Goal: Task Accomplishment & Management: Manage account settings

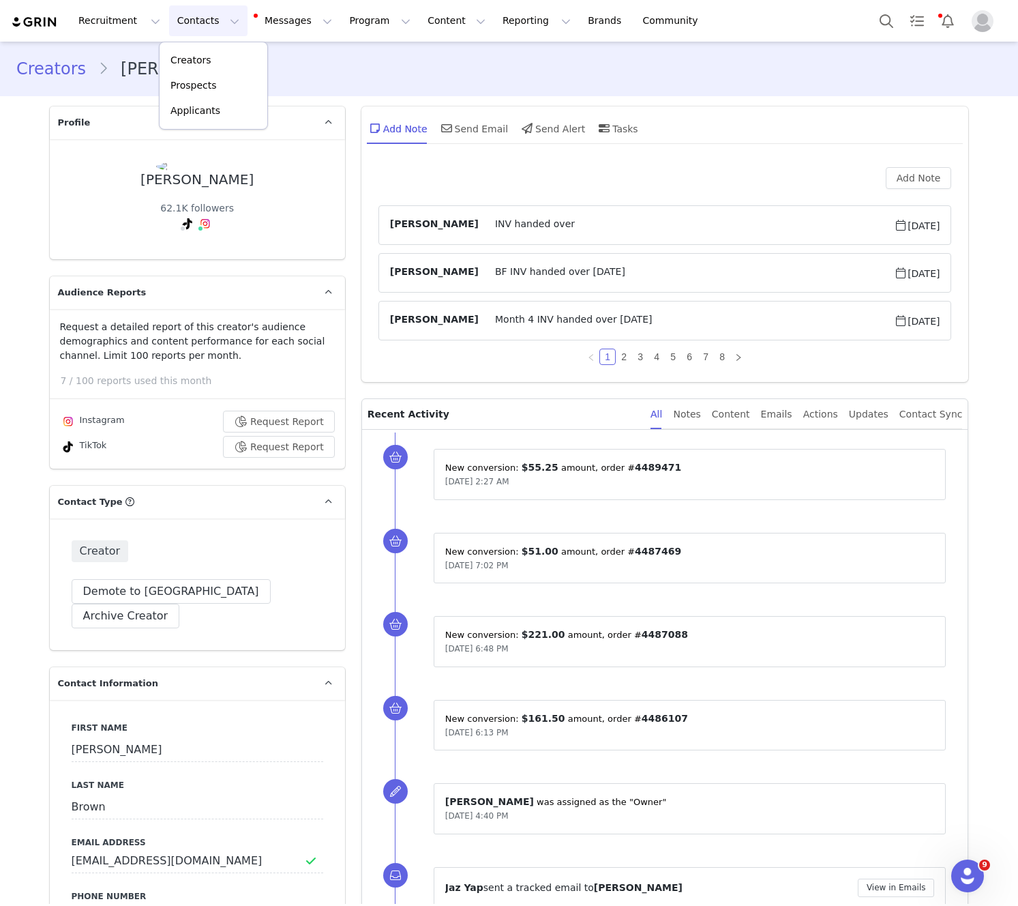
click at [439, 83] on div "Creators [PERSON_NAME]" at bounding box center [509, 69] width 1018 height 46
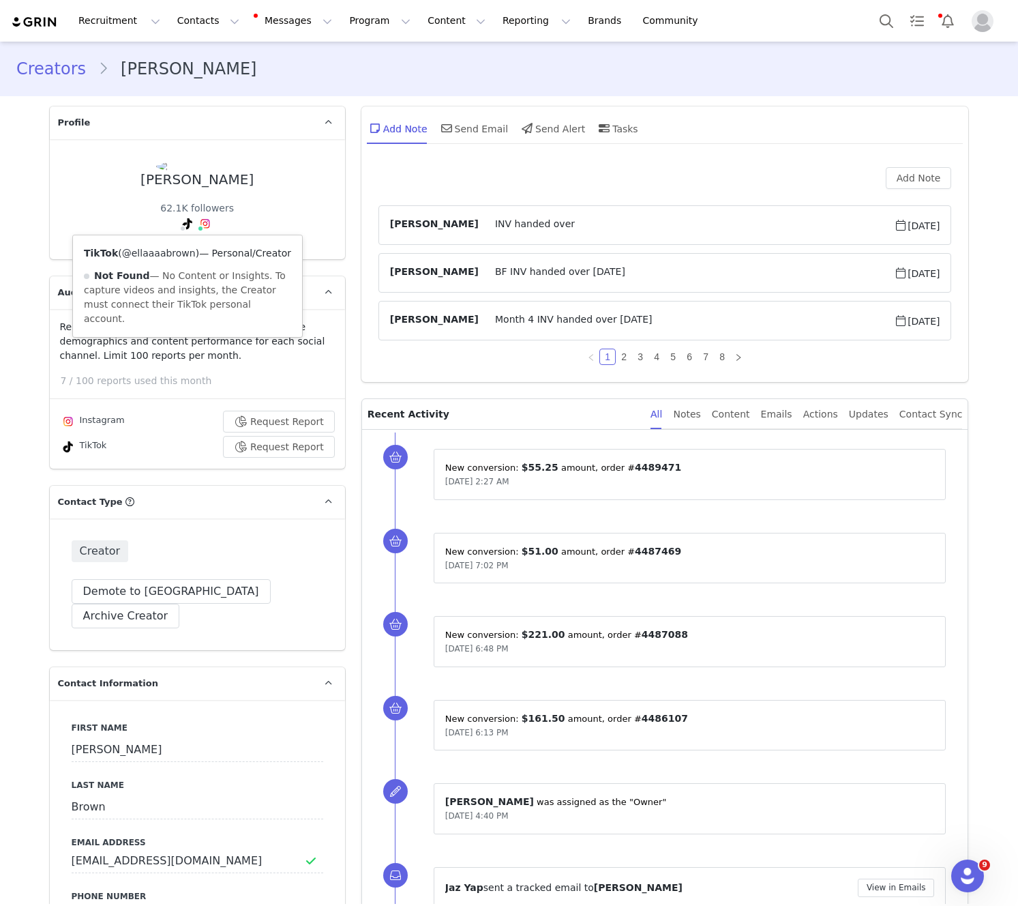
click at [164, 254] on link "@ellaaaabrown" at bounding box center [159, 253] width 74 height 11
click at [203, 256] on link "@ellaaabrown" at bounding box center [206, 253] width 68 height 11
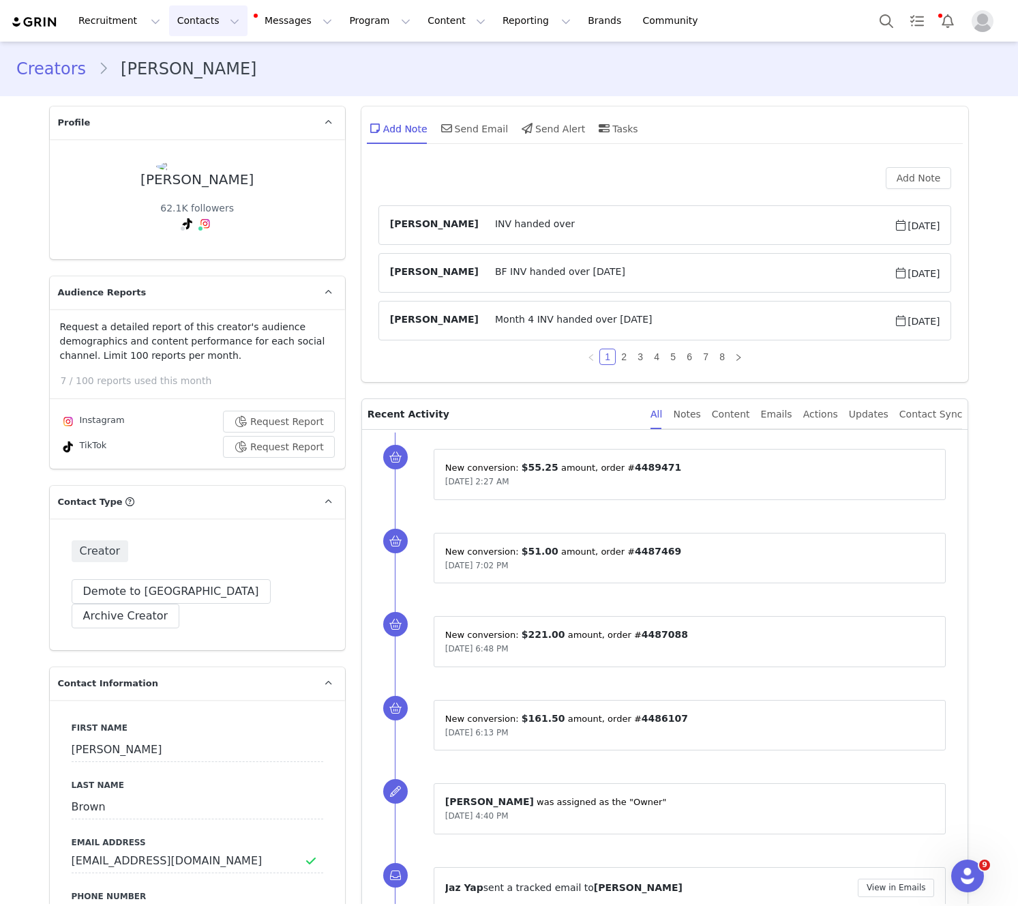
click at [215, 21] on button "Contacts Contacts" at bounding box center [208, 20] width 78 height 31
click at [229, 65] on div "Creators" at bounding box center [213, 60] width 91 height 14
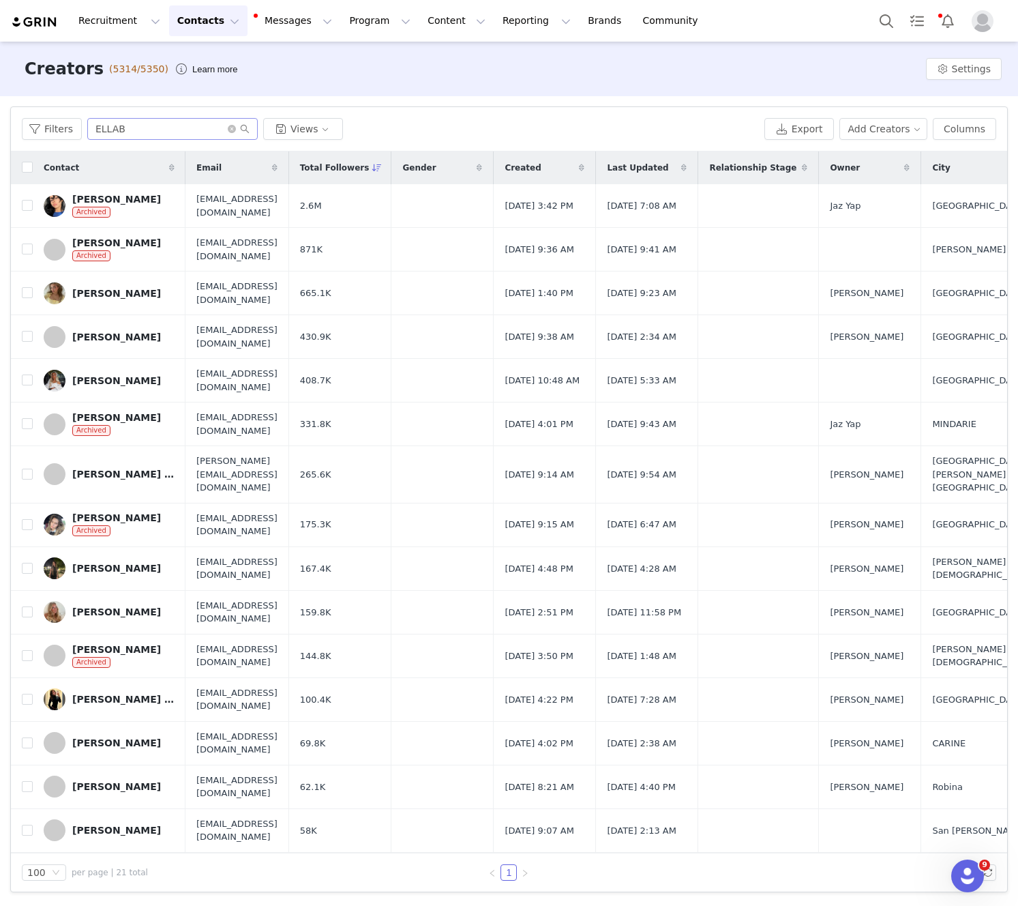
click at [127, 134] on input "ELLAB" at bounding box center [172, 129] width 171 height 22
drag, startPoint x: 127, startPoint y: 134, endPoint x: 153, endPoint y: 132, distance: 26.0
click at [137, 136] on input "ELLAB" at bounding box center [172, 129] width 171 height 22
type input "[PERSON_NAME]"
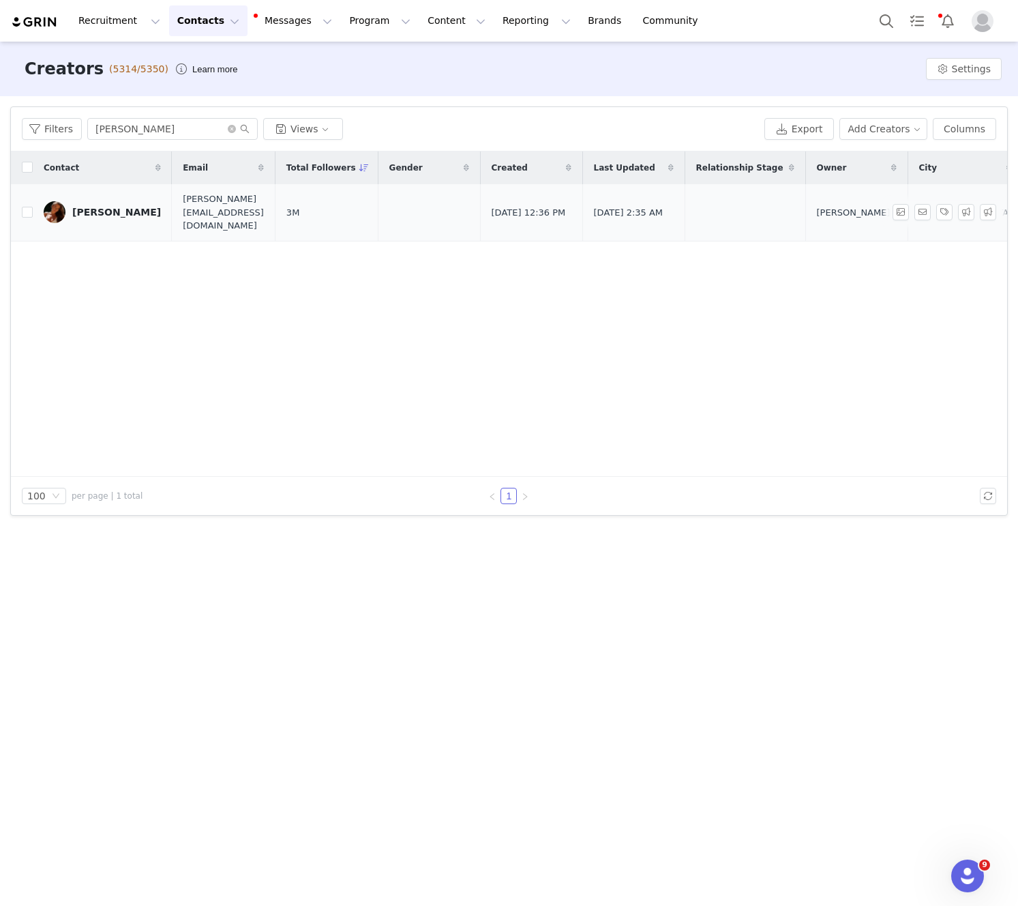
click at [107, 207] on div "[PERSON_NAME]" at bounding box center [116, 212] width 89 height 11
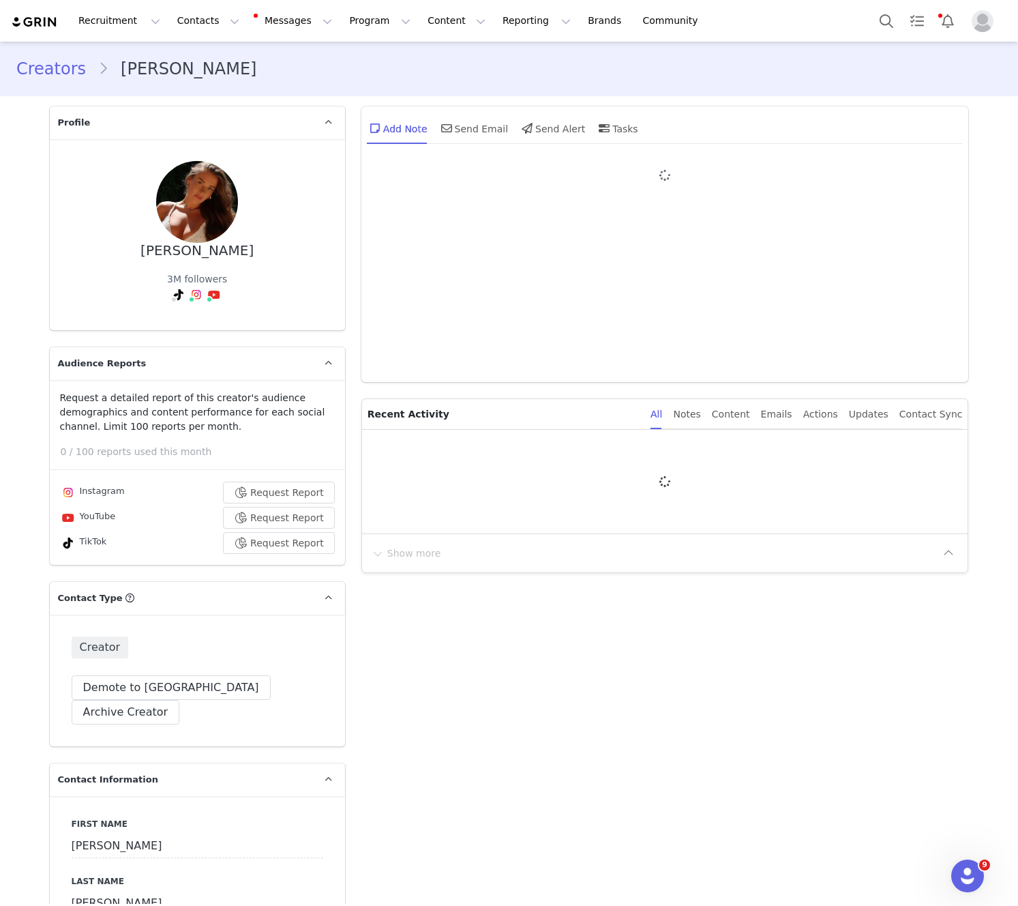
type input "+1 ([GEOGRAPHIC_DATA])"
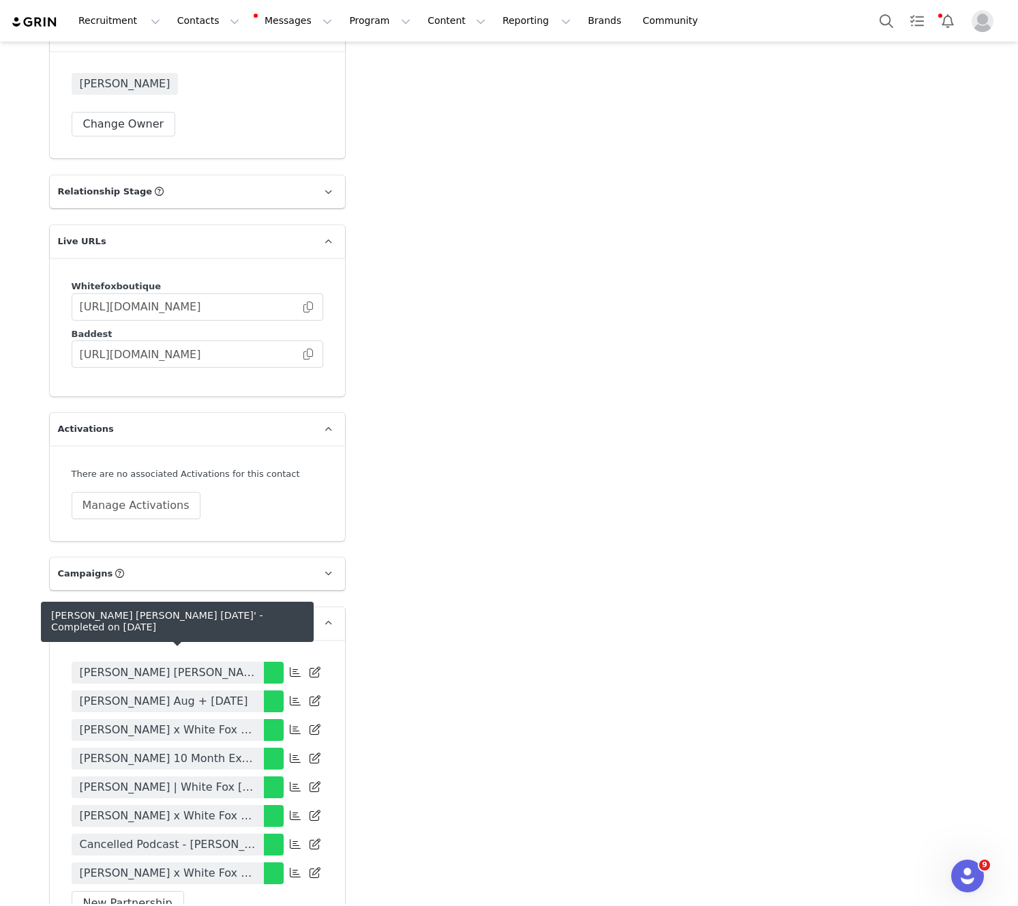
scroll to position [2958, 0]
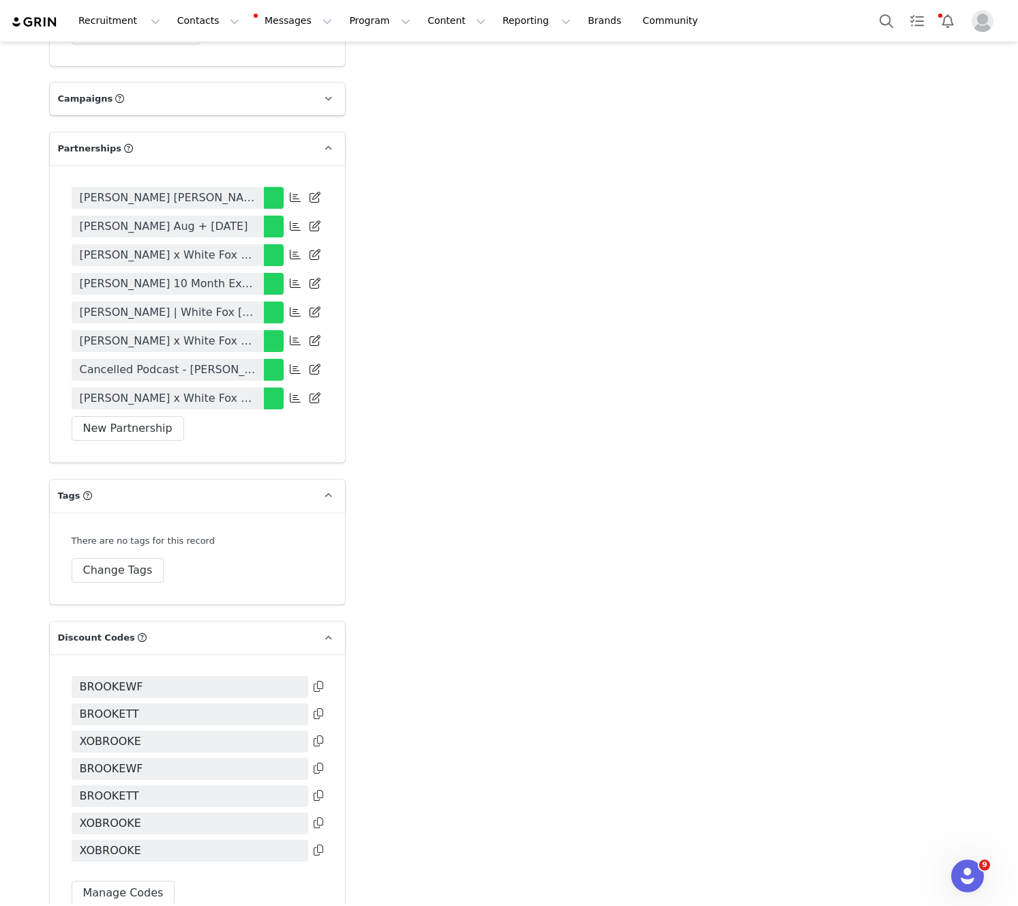
drag, startPoint x: 462, startPoint y: 486, endPoint x: 115, endPoint y: 377, distance: 363.9
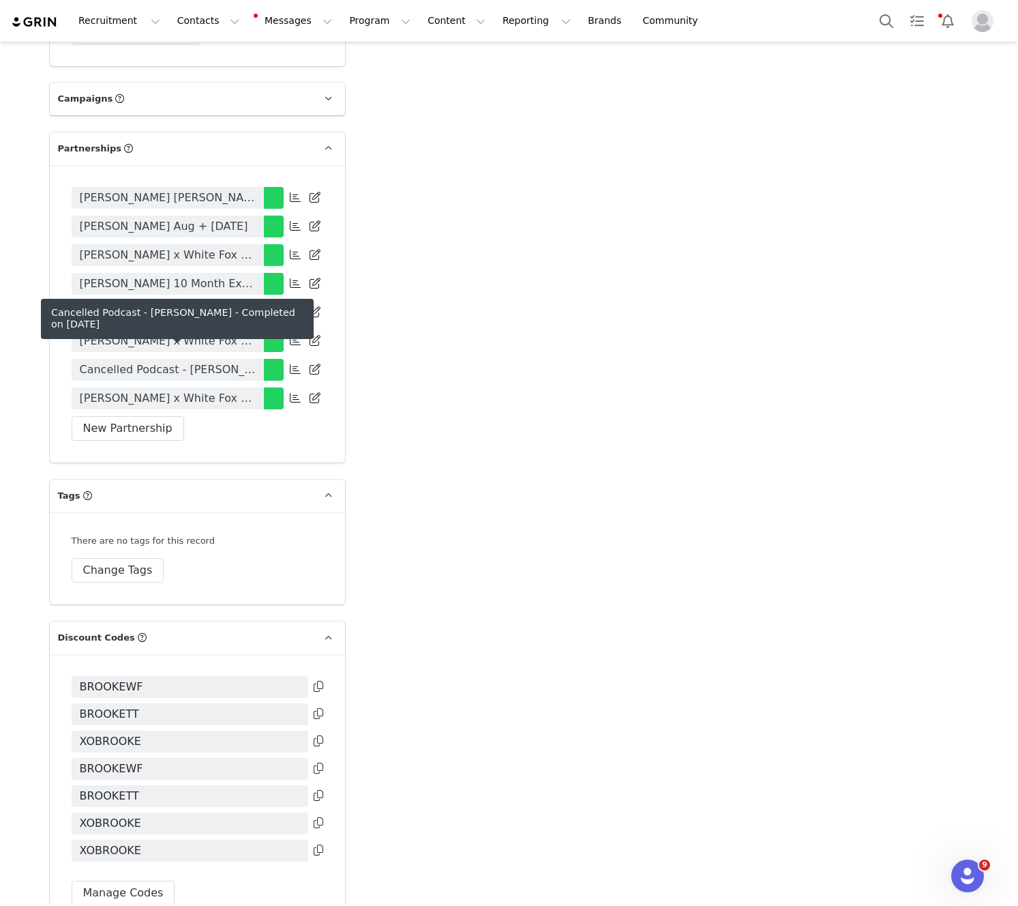
click at [145, 365] on body "Recruitment Recruitment Creator Search Curated Lists Landing Pages Web Extensio…" at bounding box center [509, 453] width 1018 height 906
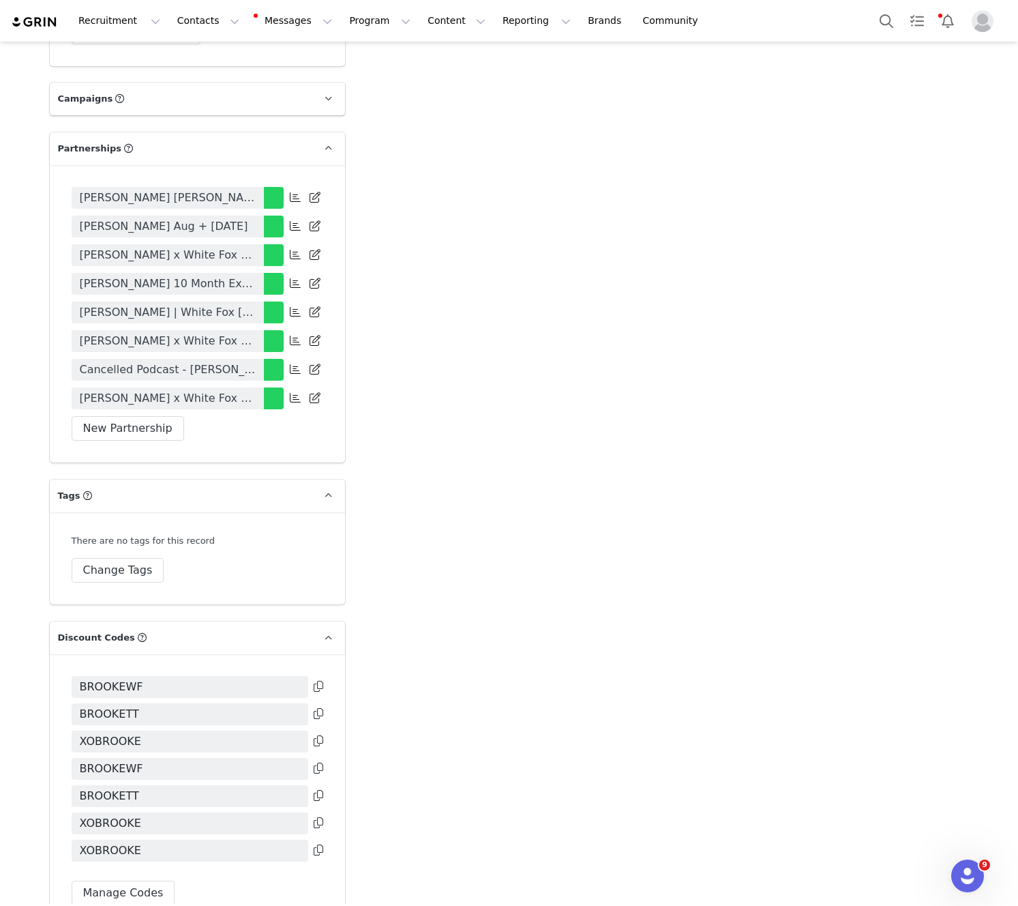
click at [176, 362] on span "Cancelled Podcast - [PERSON_NAME]" at bounding box center [168, 370] width 176 height 16
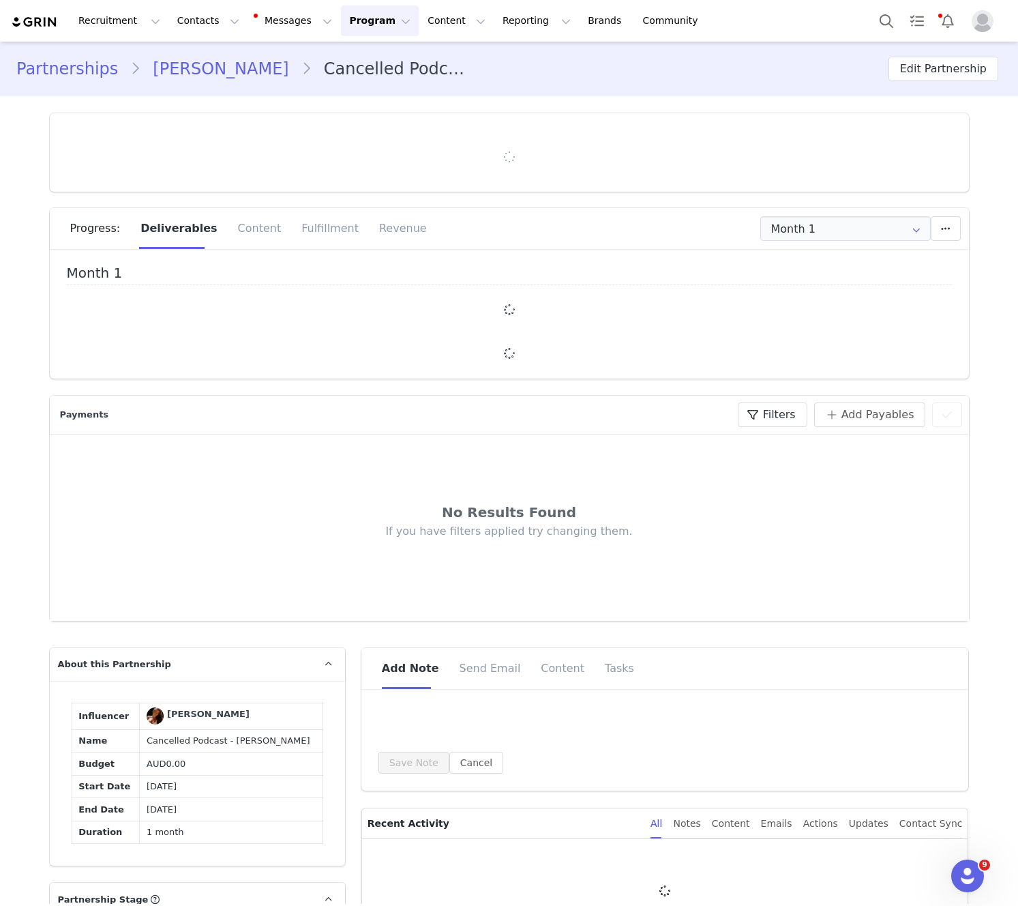
type input "+1 ([GEOGRAPHIC_DATA])"
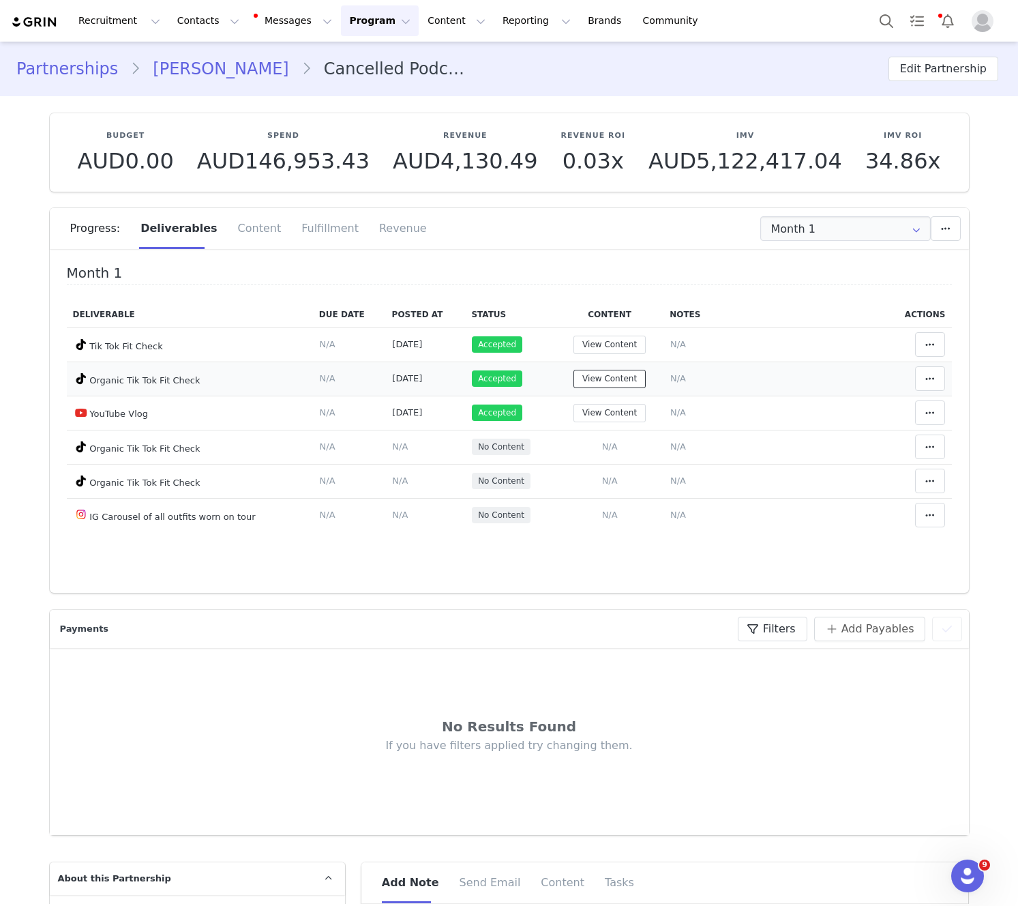
click at [634, 378] on button "View Content" at bounding box center [610, 379] width 72 height 18
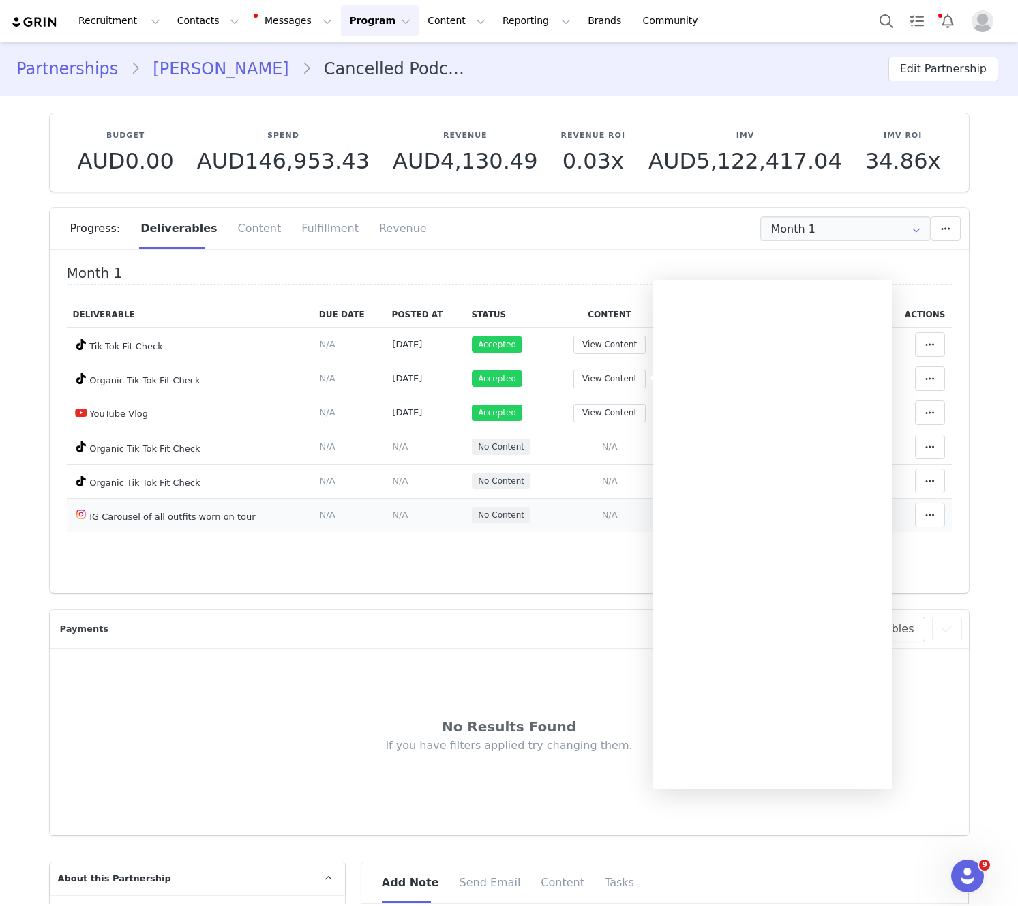
click at [536, 518] on td "No Content" at bounding box center [510, 515] width 91 height 34
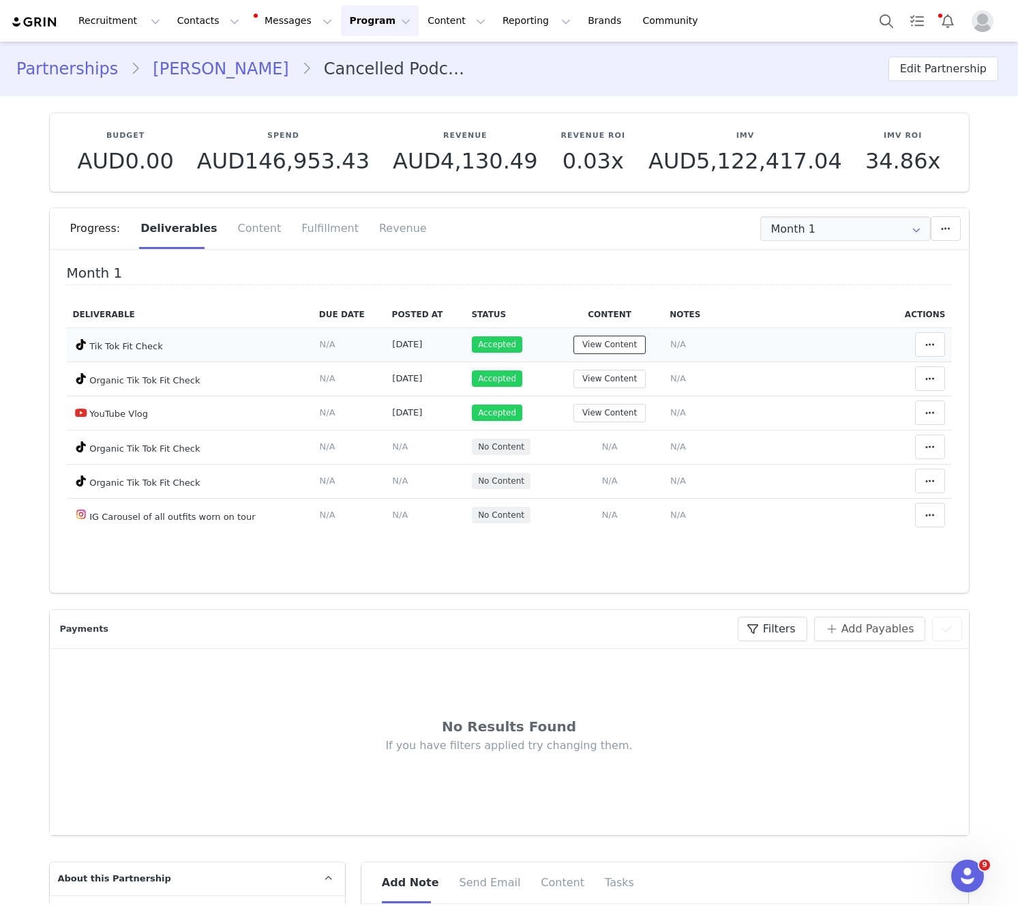
click at [624, 343] on button "View Content" at bounding box center [610, 345] width 72 height 18
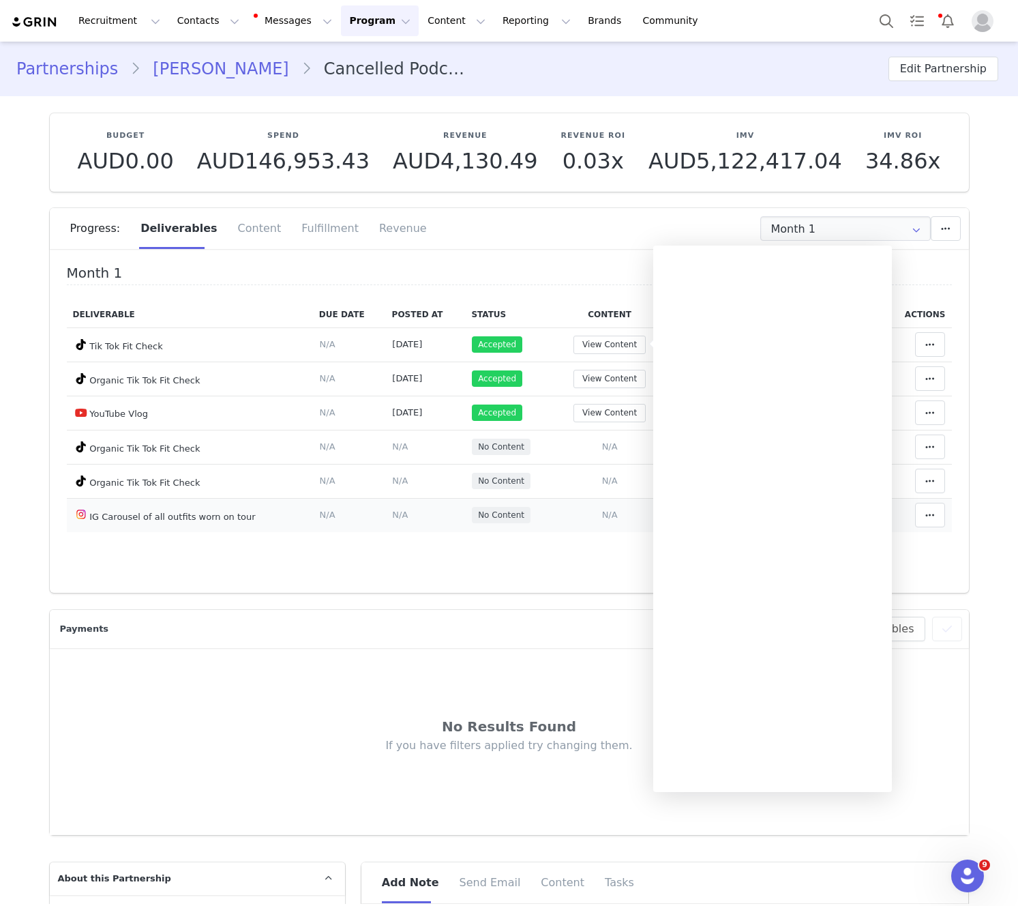
click at [596, 510] on td "Add Content Paste the URL to the content you want to match to this deliverable.…" at bounding box center [610, 515] width 108 height 34
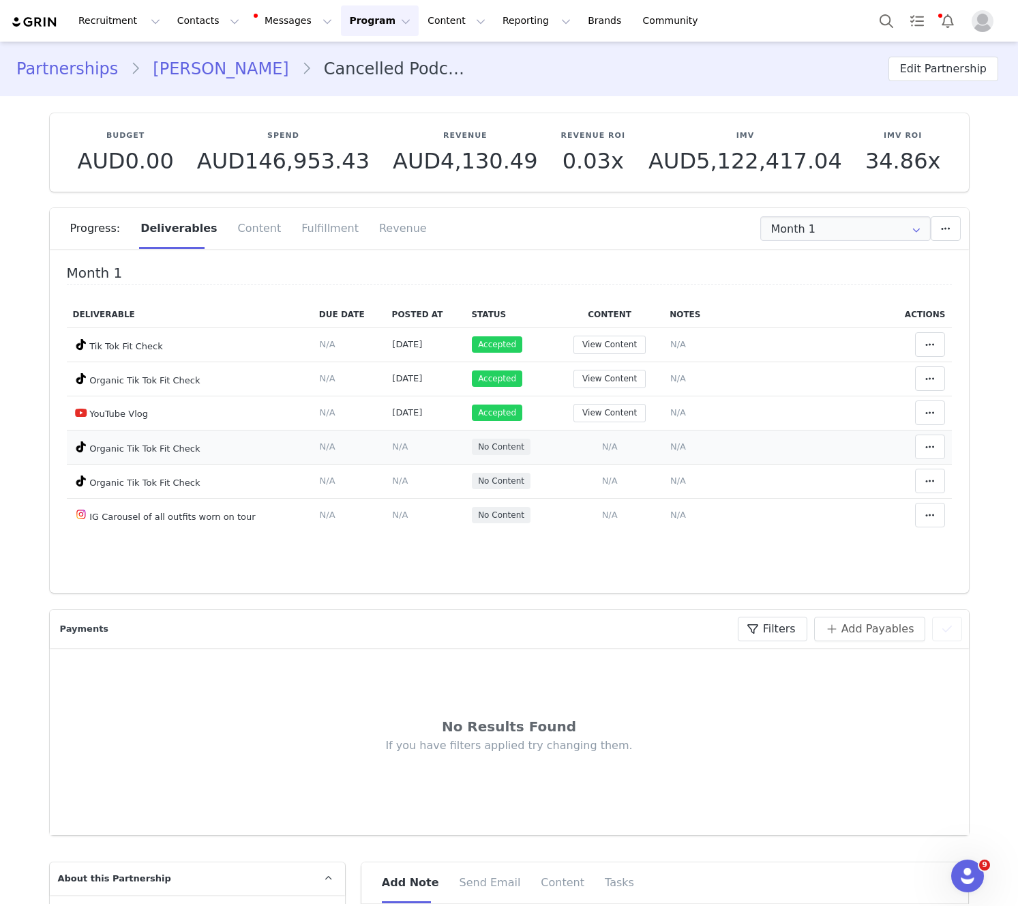
click at [612, 450] on span "N/A" at bounding box center [610, 446] width 16 height 10
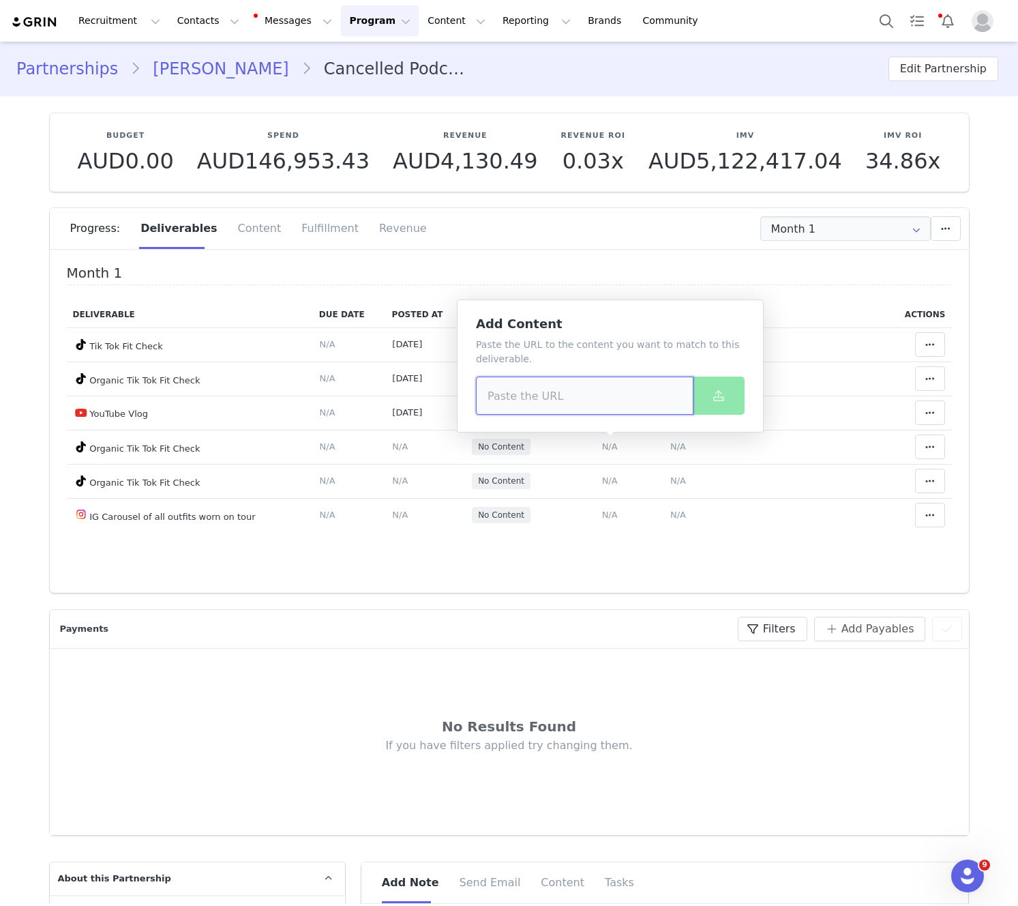
click at [591, 398] on input at bounding box center [585, 396] width 218 height 38
paste input "[URL][DOMAIN_NAME]"
type input "[URL][DOMAIN_NAME]"
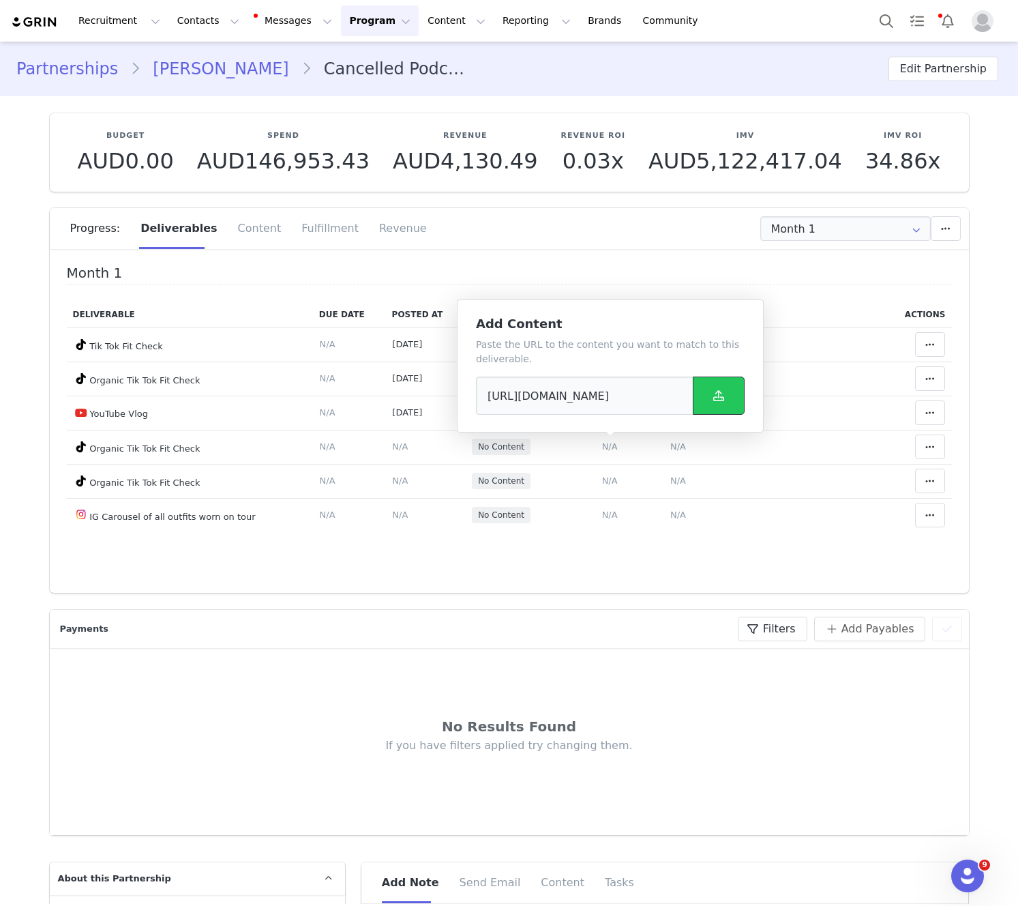
click at [716, 398] on icon at bounding box center [718, 395] width 11 height 11
click at [866, 385] on td "Notes Save Cancel N/A" at bounding box center [775, 379] width 222 height 34
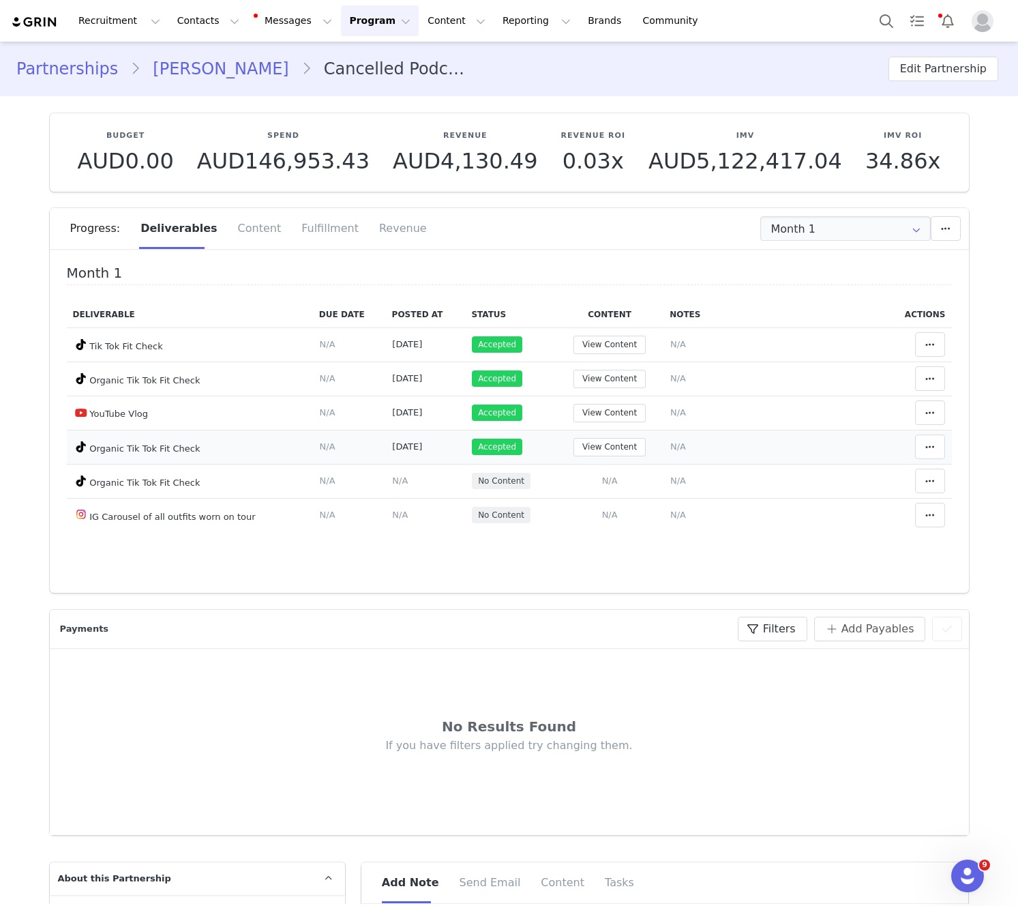
click at [683, 448] on span "N/A" at bounding box center [679, 446] width 16 height 10
click at [278, 452] on td "Organic Tik Tok Fit Check" at bounding box center [190, 447] width 246 height 34
click at [615, 482] on span "N/A" at bounding box center [610, 480] width 16 height 10
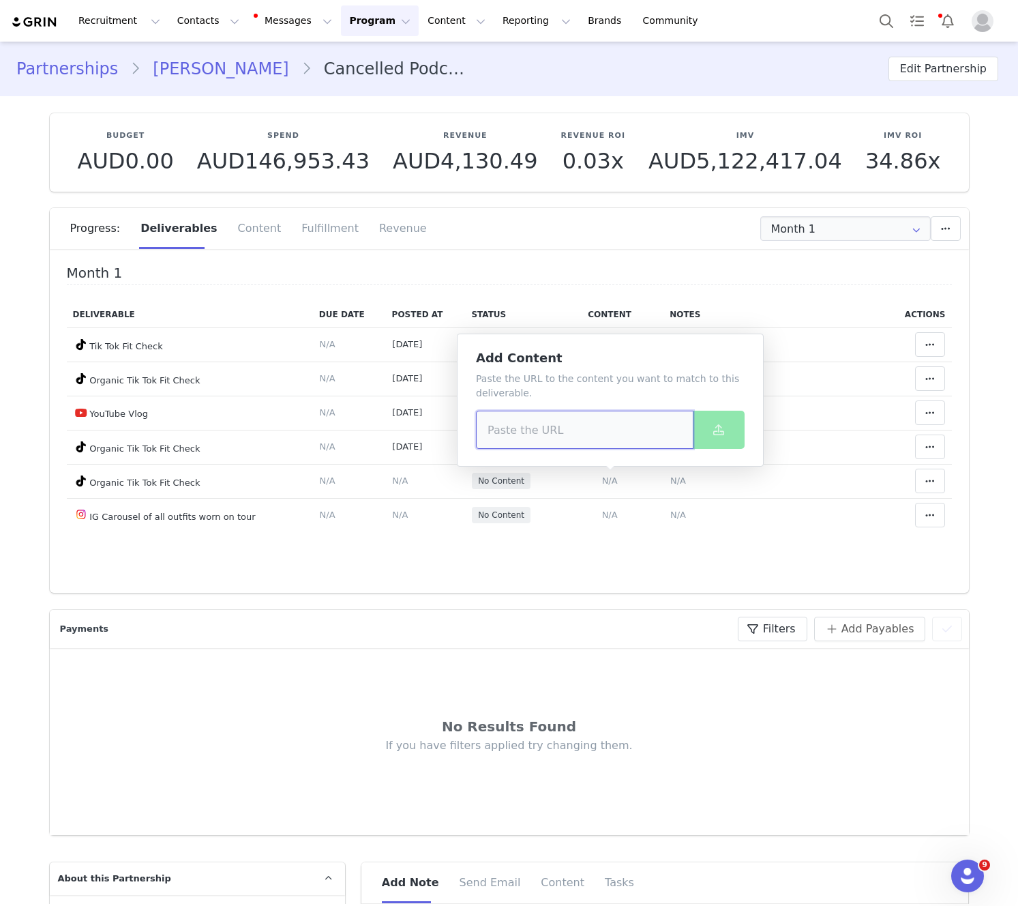
click at [579, 428] on input at bounding box center [585, 430] width 218 height 38
paste input "[URL][DOMAIN_NAME]"
type input "[URL][DOMAIN_NAME]"
click at [715, 427] on icon at bounding box center [718, 429] width 11 height 11
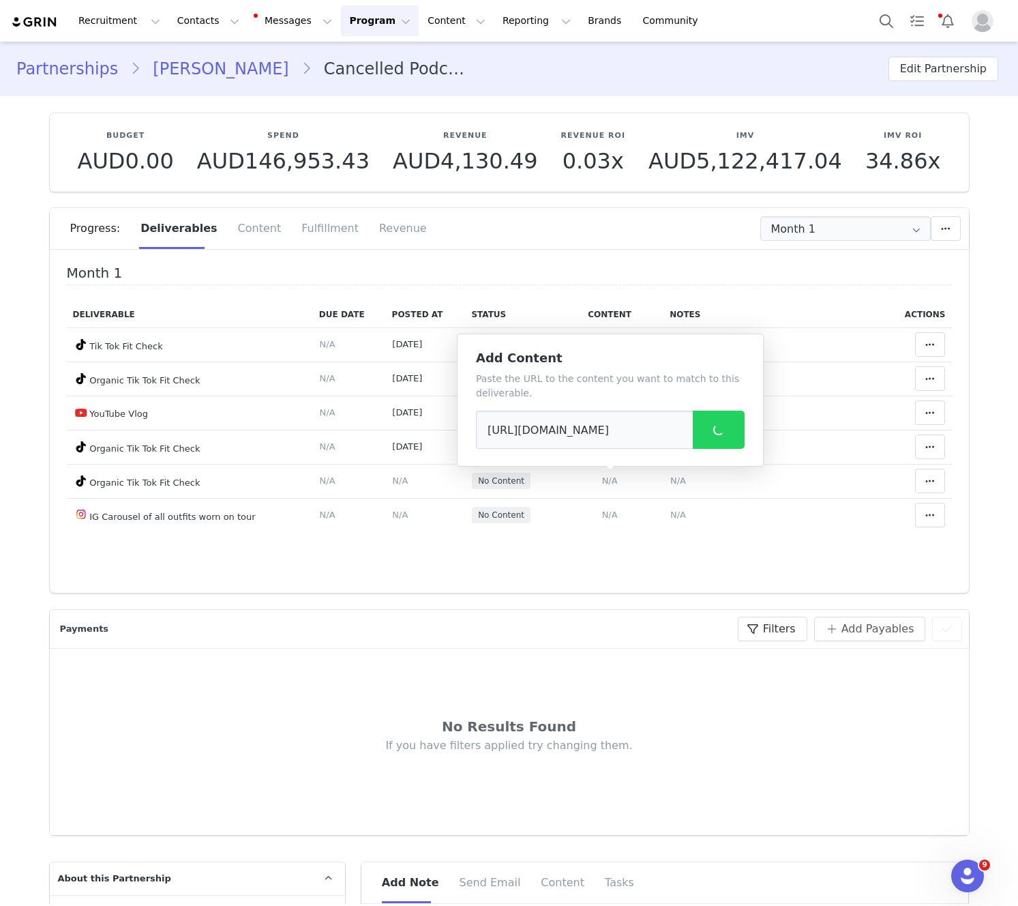
scroll to position [2, 0]
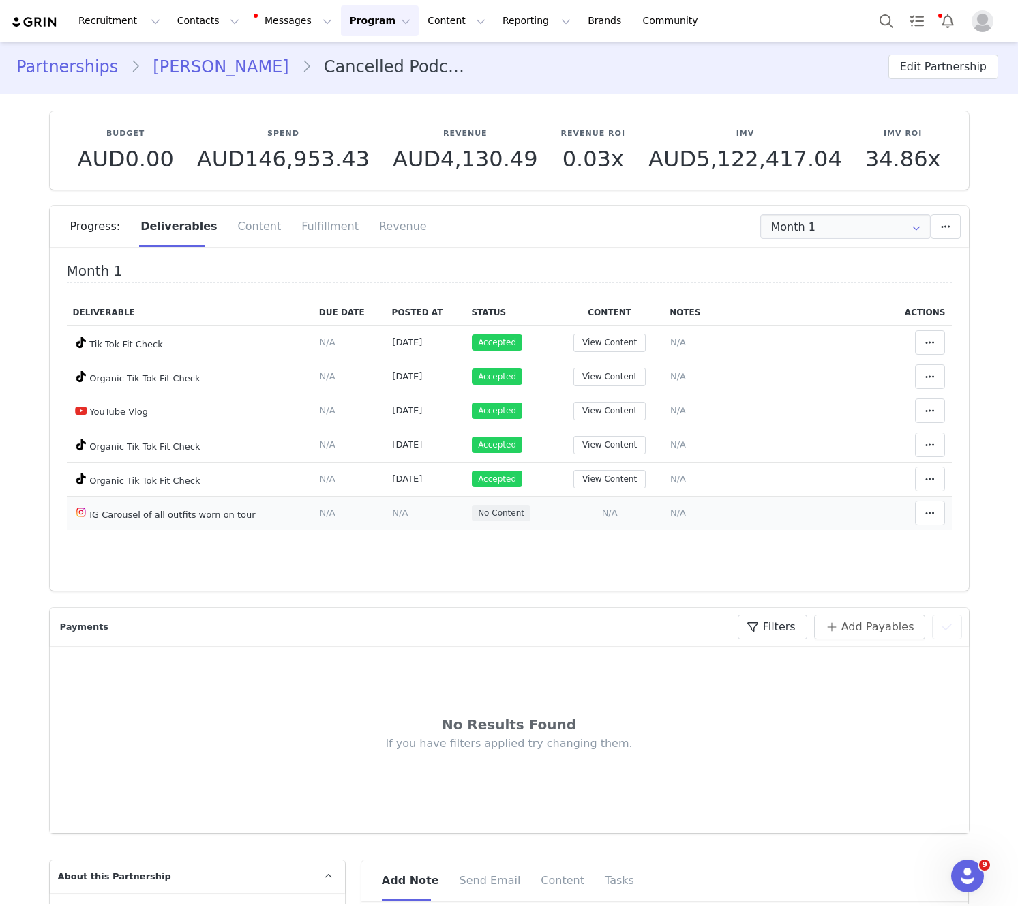
click at [601, 510] on td "Add Content Paste the URL to the content you want to match to this deliverable.…" at bounding box center [610, 513] width 108 height 34
click at [610, 512] on span "N/A" at bounding box center [610, 512] width 16 height 10
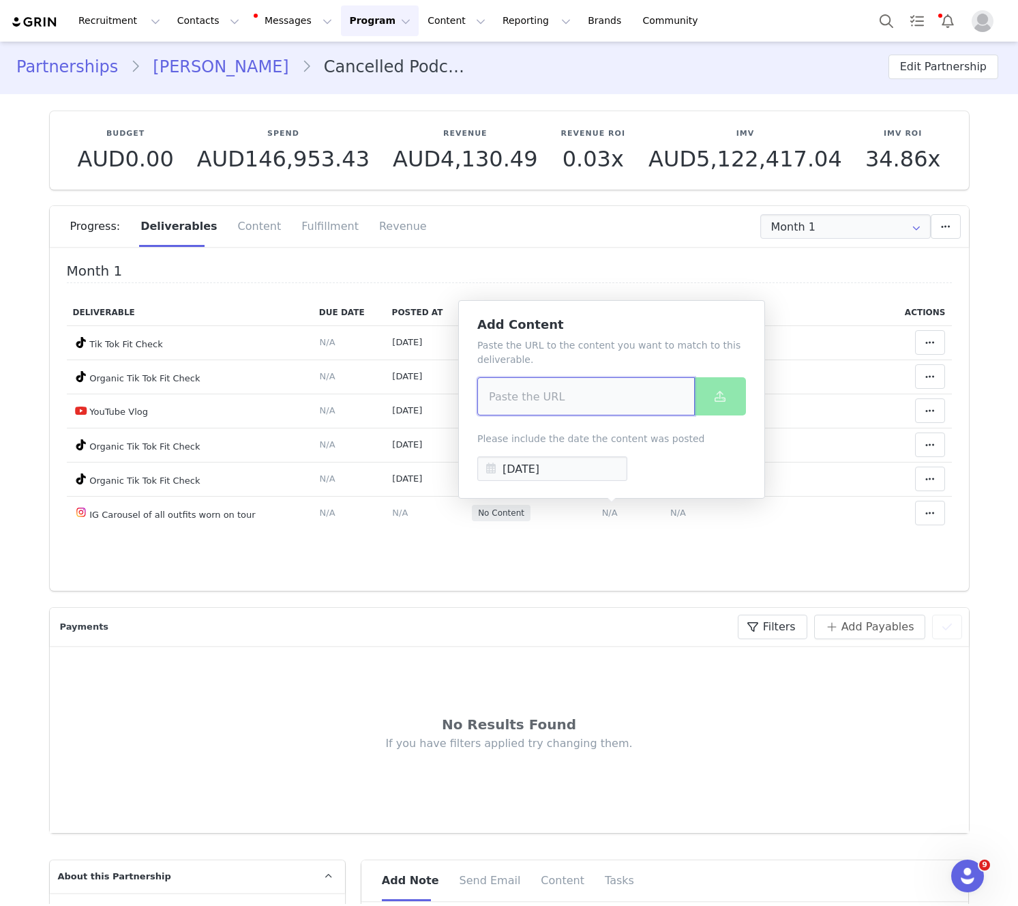
click at [573, 389] on input at bounding box center [586, 396] width 218 height 38
paste input "[URL][DOMAIN_NAME]"
type input "[URL][DOMAIN_NAME]"
click at [712, 394] on span at bounding box center [720, 396] width 16 height 16
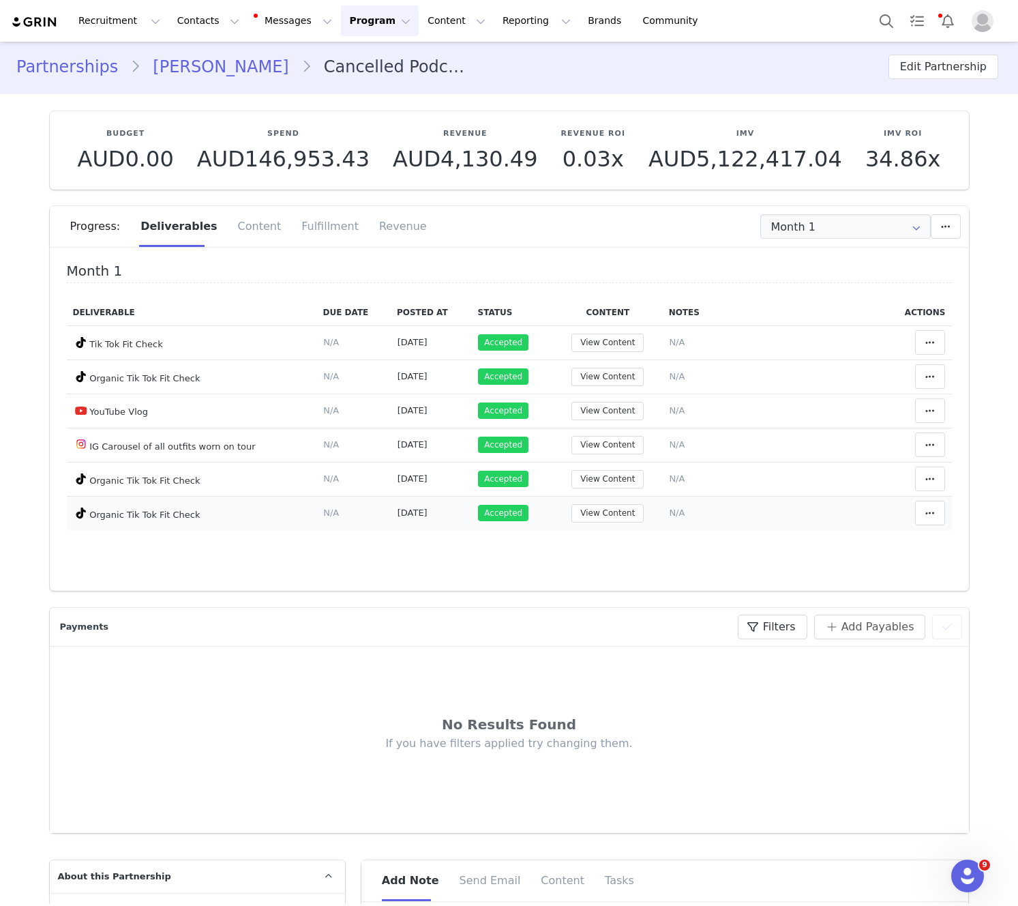
scroll to position [4, 0]
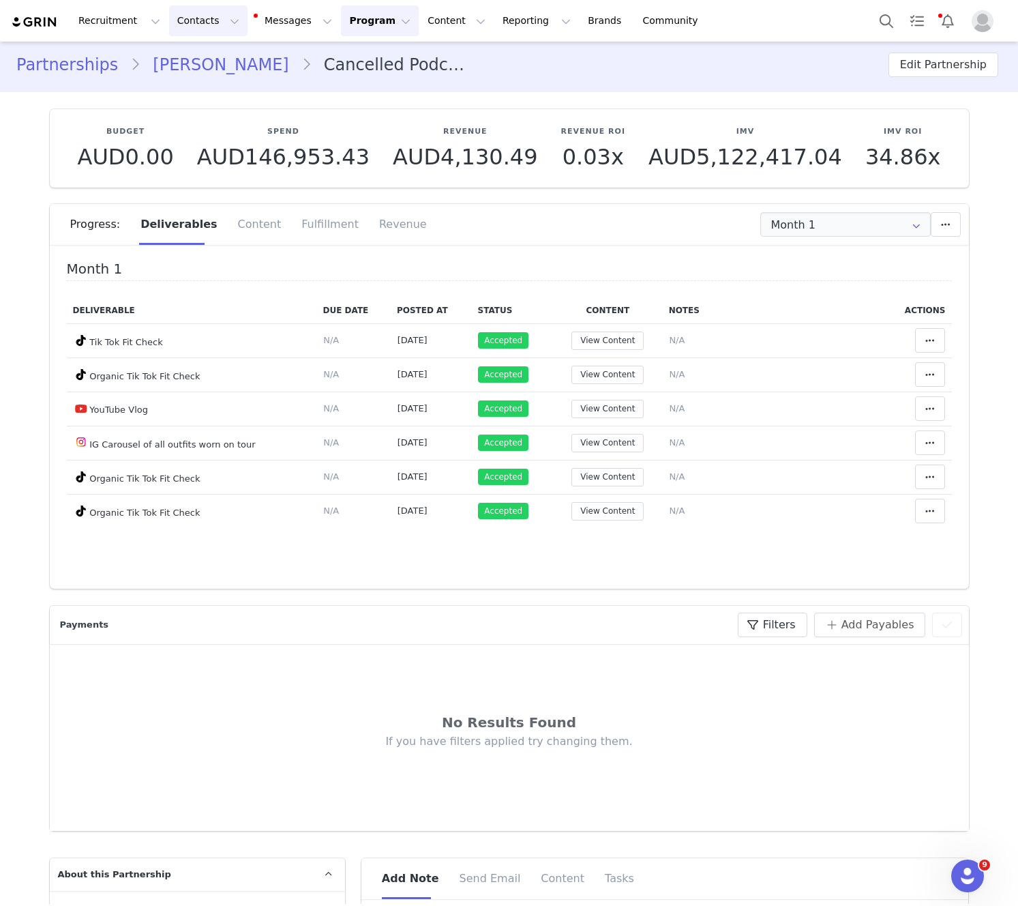
click at [177, 29] on button "Contacts Contacts" at bounding box center [208, 20] width 78 height 31
click at [219, 59] on div "Creators" at bounding box center [213, 60] width 91 height 14
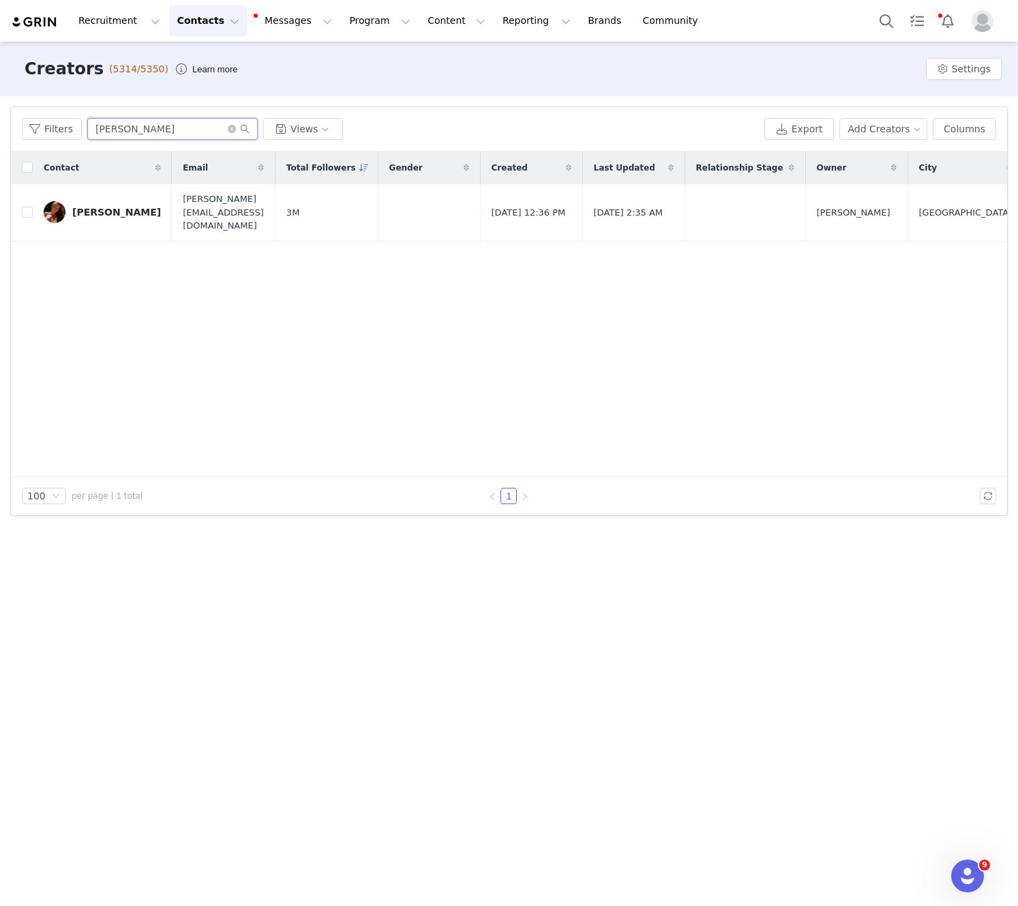
click at [147, 128] on input "[PERSON_NAME]" at bounding box center [172, 129] width 171 height 22
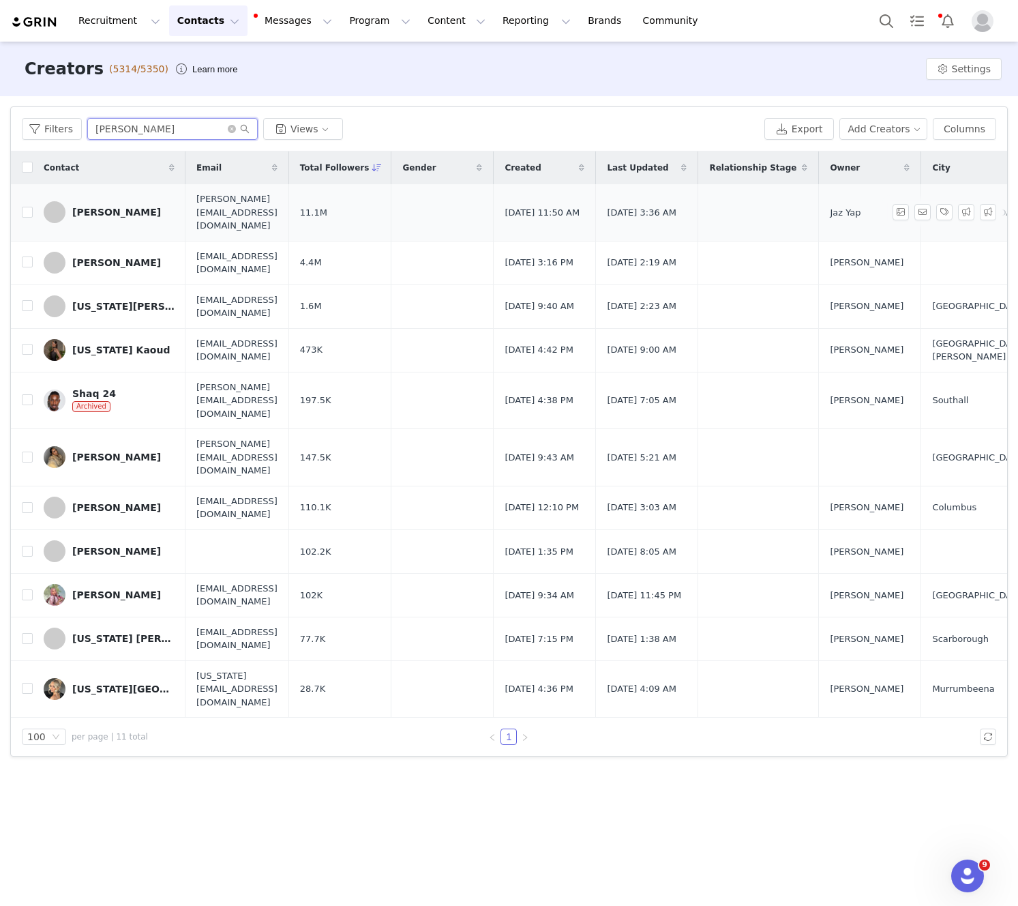
type input "[PERSON_NAME]"
click at [121, 207] on div "[PERSON_NAME]" at bounding box center [116, 212] width 89 height 11
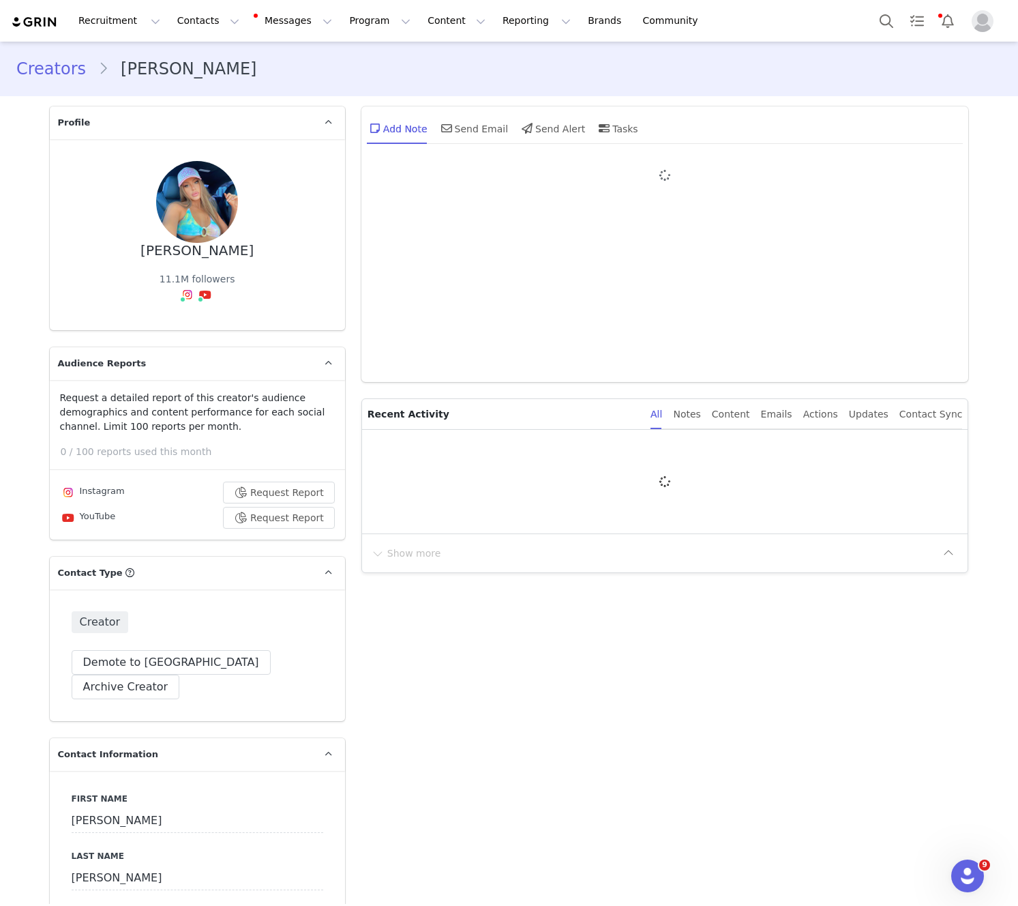
type input "+1 ([GEOGRAPHIC_DATA])"
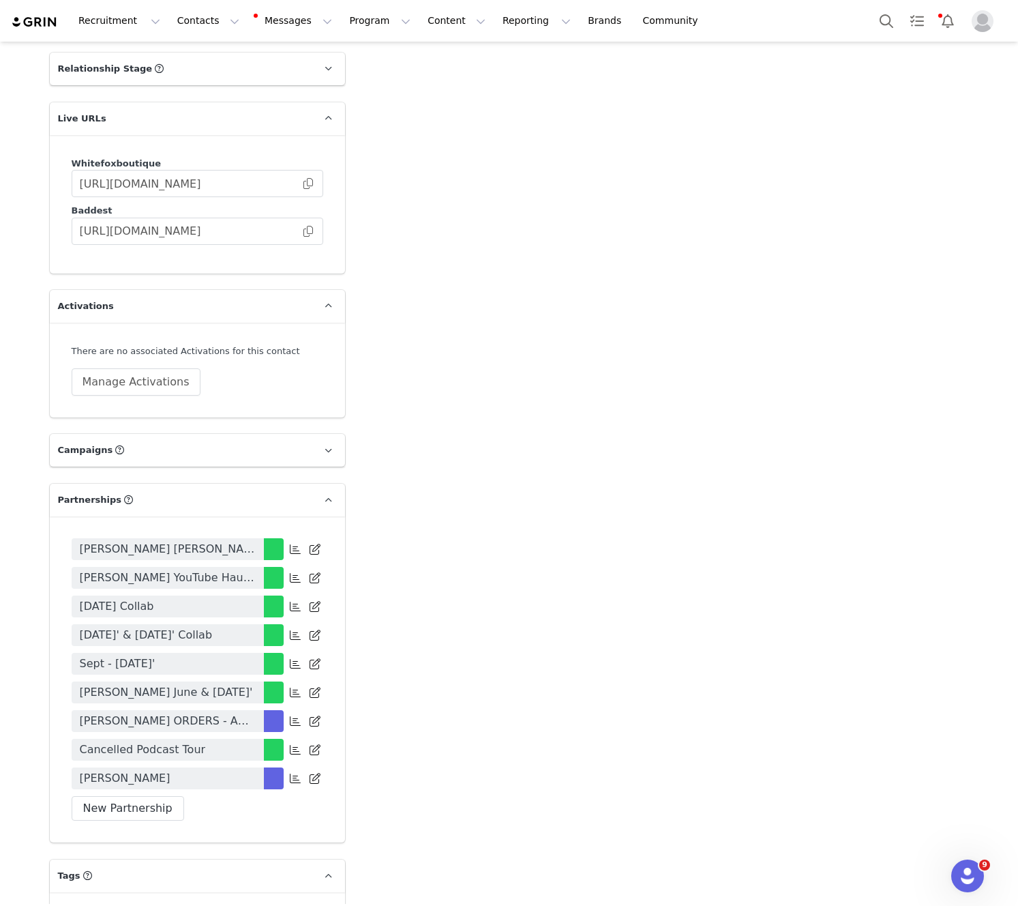
scroll to position [2840, 0]
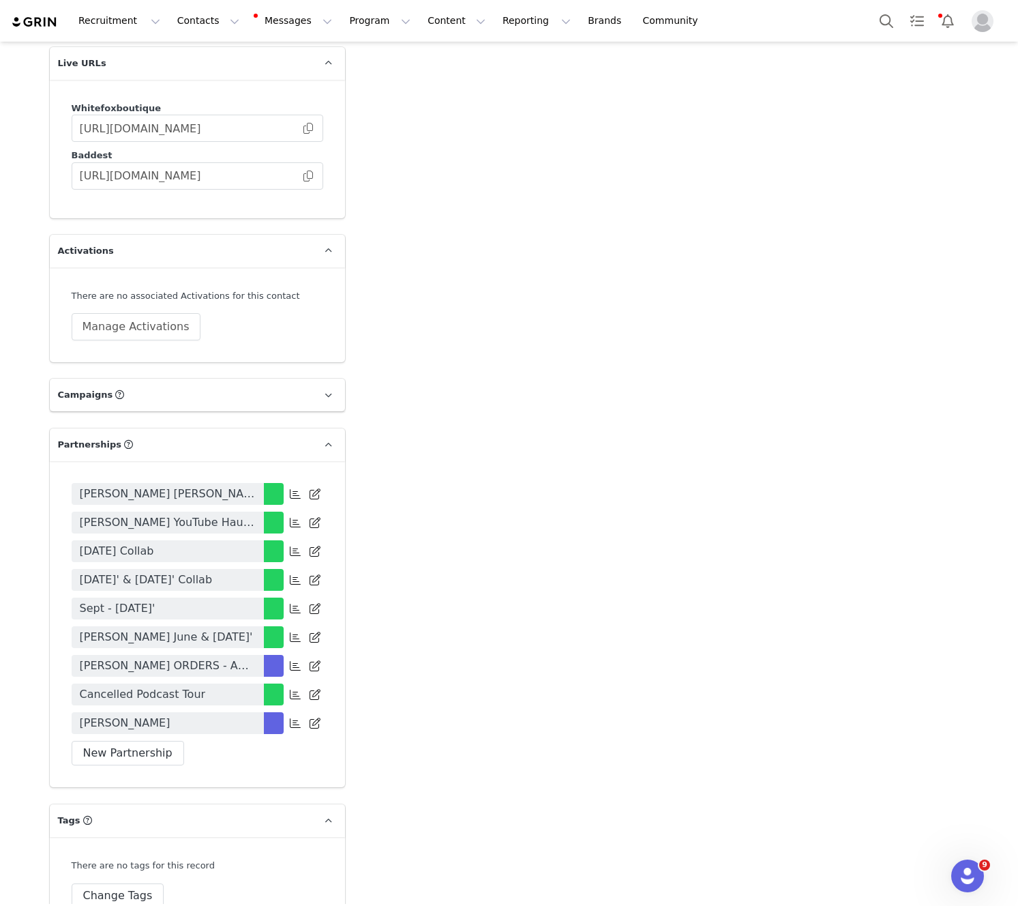
click at [229, 683] on link "Cancelled Podcast Tour" at bounding box center [168, 694] width 192 height 22
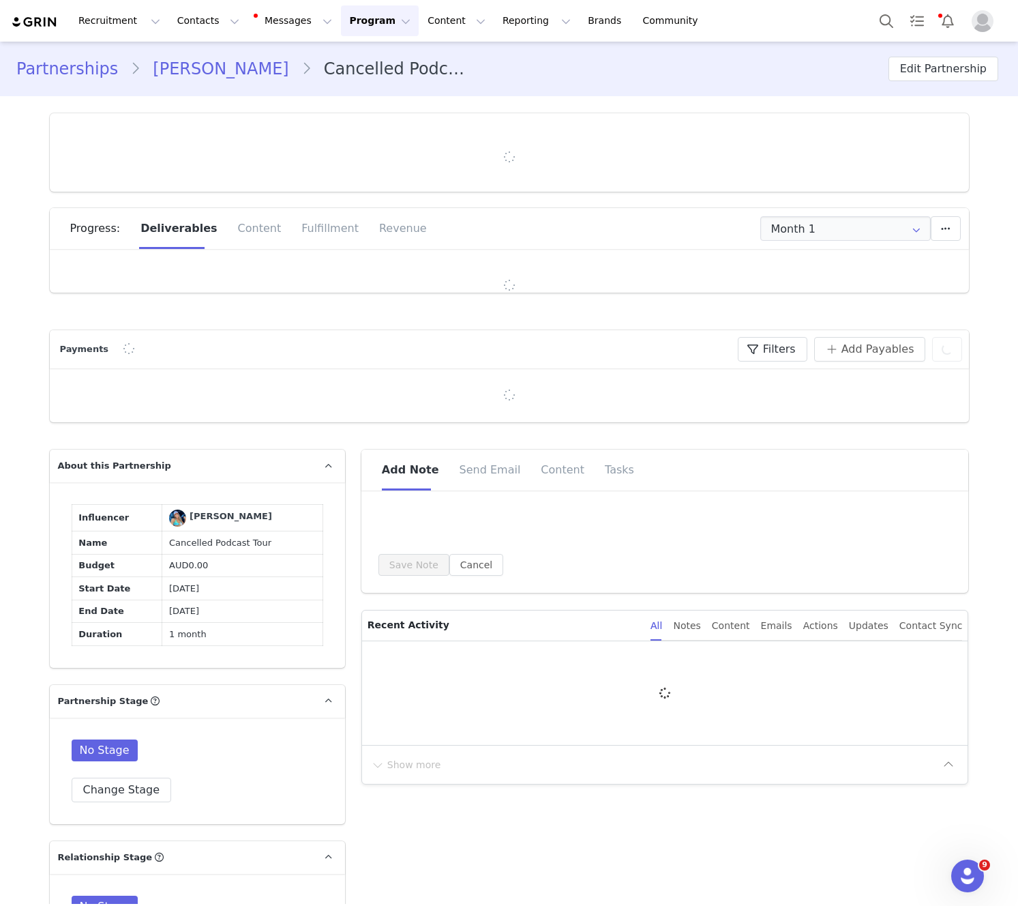
type input "+1 ([GEOGRAPHIC_DATA])"
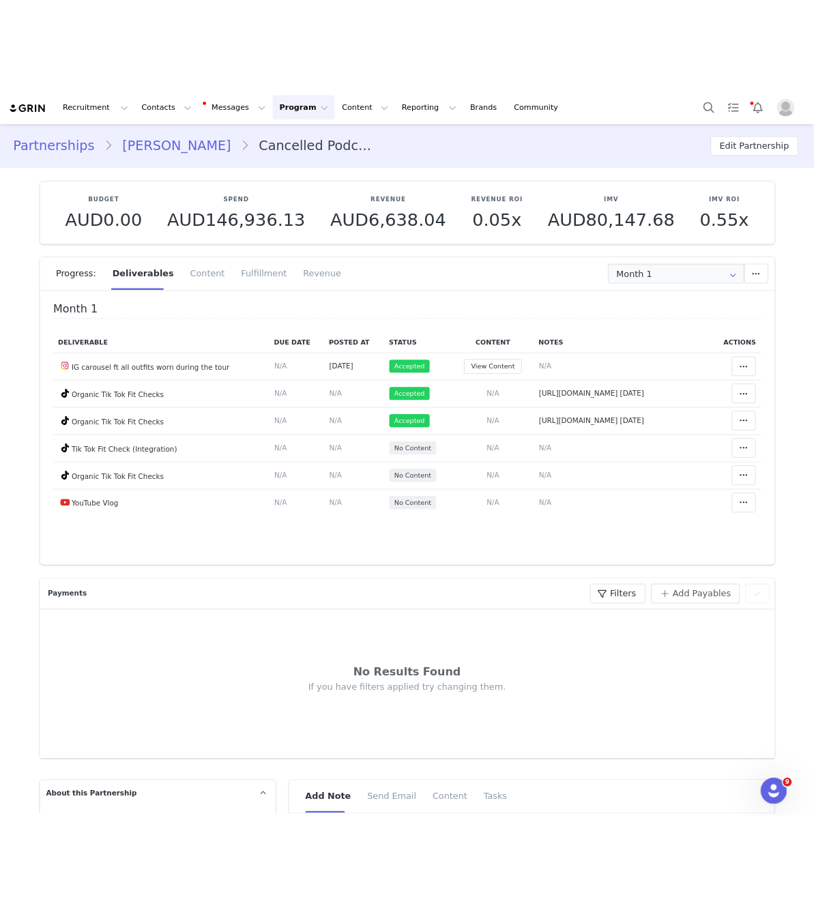
scroll to position [7, 0]
